Goal: Information Seeking & Learning: Learn about a topic

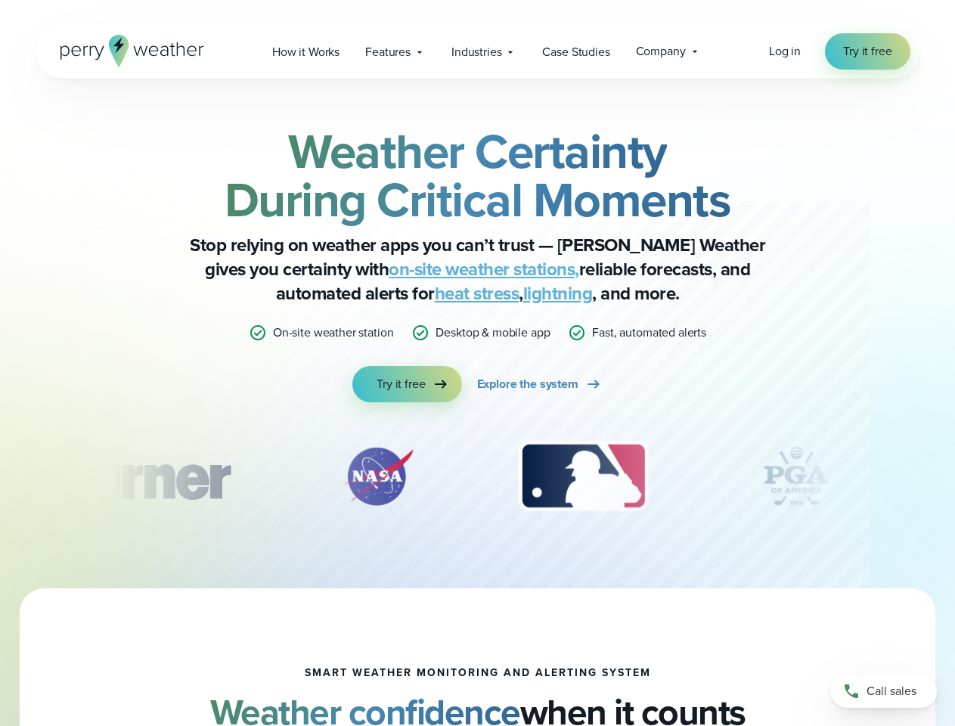
click at [477, 363] on div "Weather Certainty During Critical Moments Stop relying on weather apps you can’…" at bounding box center [478, 264] width 732 height 275
click at [477, 51] on span "Industries" at bounding box center [476, 52] width 50 height 18
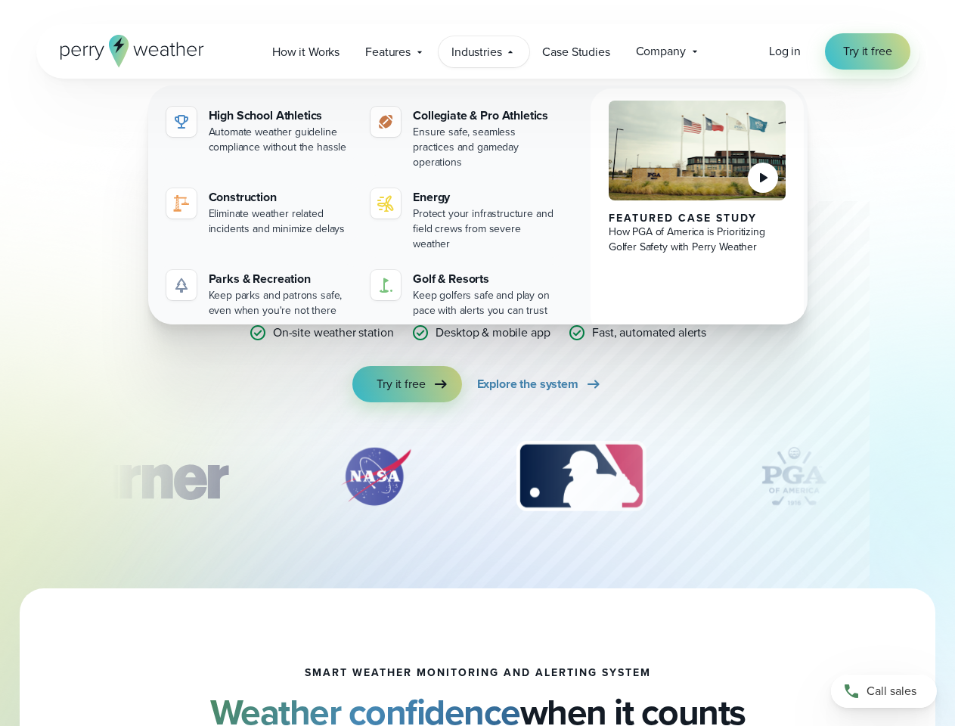
click at [478, 476] on div "slideshow" at bounding box center [478, 476] width 732 height 76
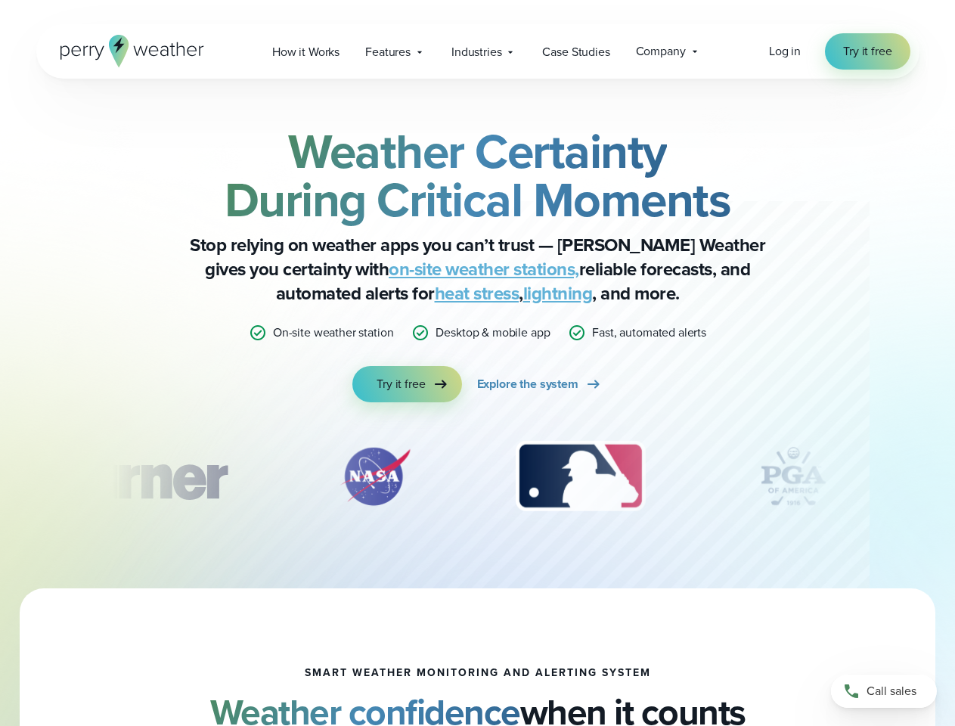
click at [0, 476] on div "Weather Certainty During Critical Moments Stop relying on weather apps you can’…" at bounding box center [477, 333] width 955 height 509
